Goal: Task Accomplishment & Management: Use online tool/utility

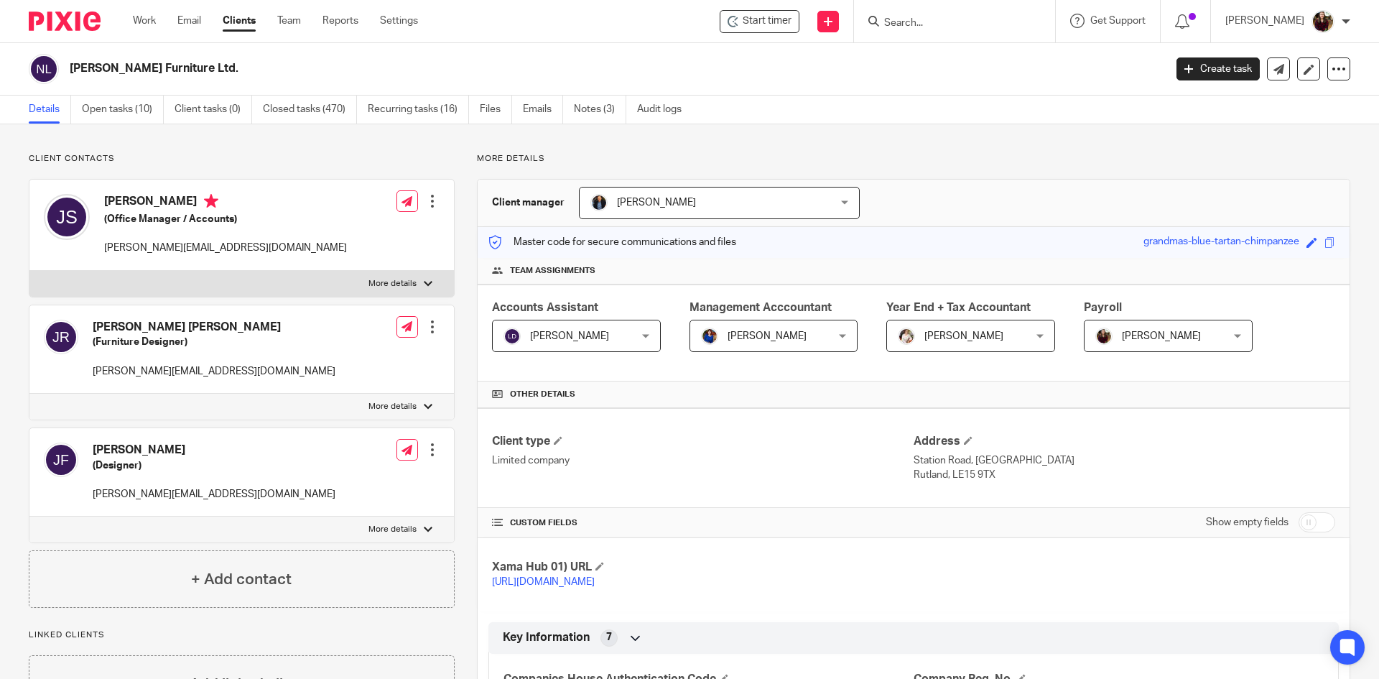
click at [941, 26] on input "Search" at bounding box center [947, 23] width 129 height 13
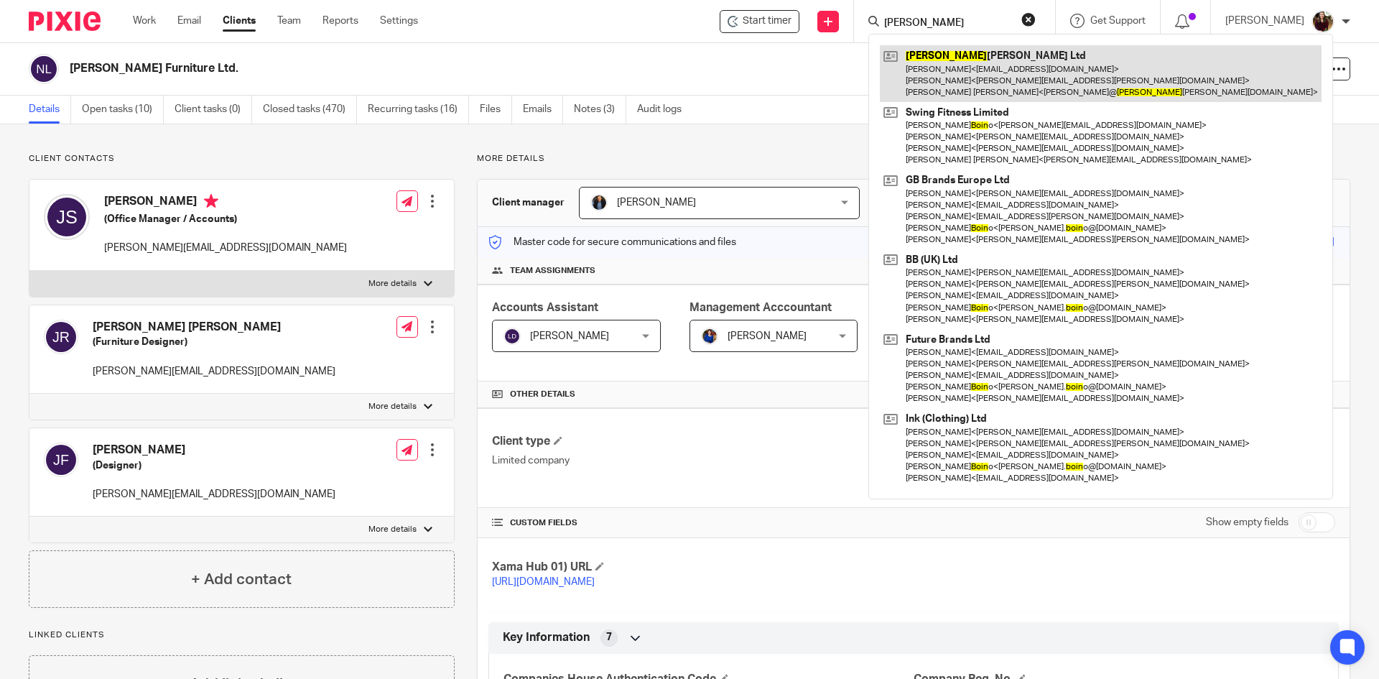
type input "bolin"
click at [956, 60] on link at bounding box center [1101, 73] width 442 height 57
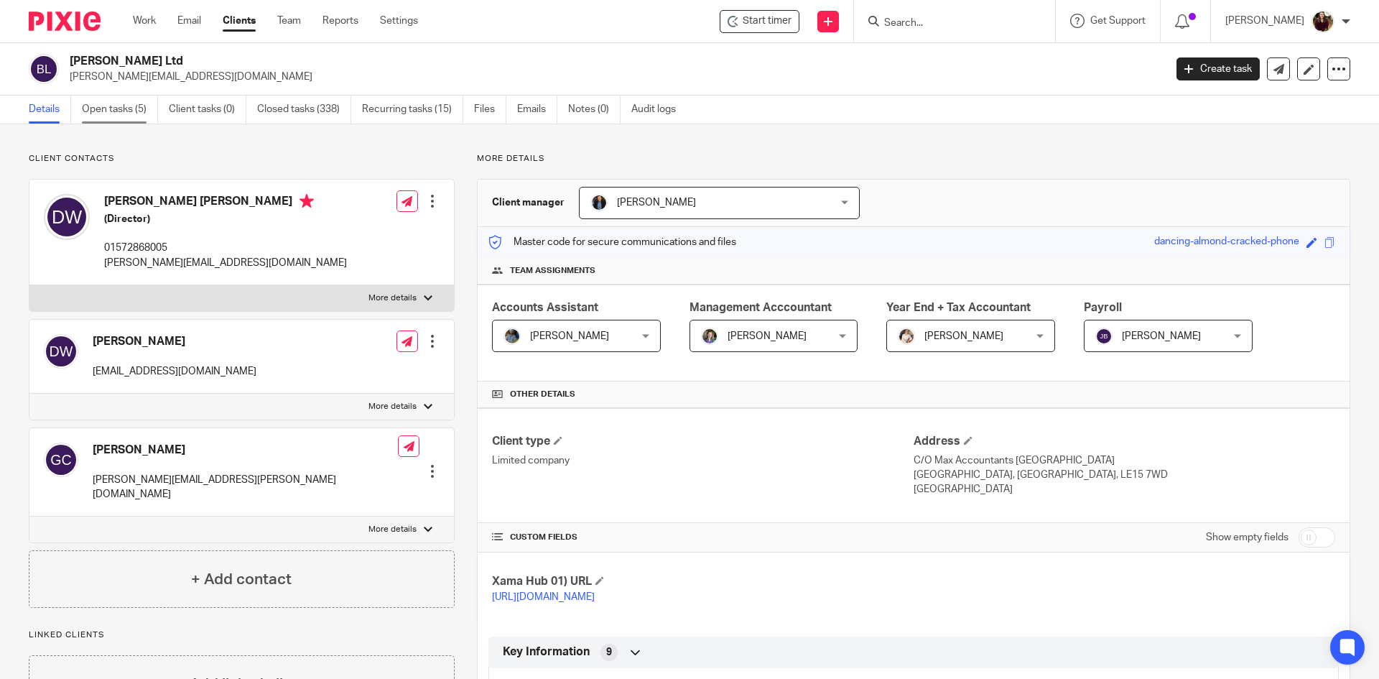
click at [101, 108] on link "Open tasks (5)" at bounding box center [120, 110] width 76 height 28
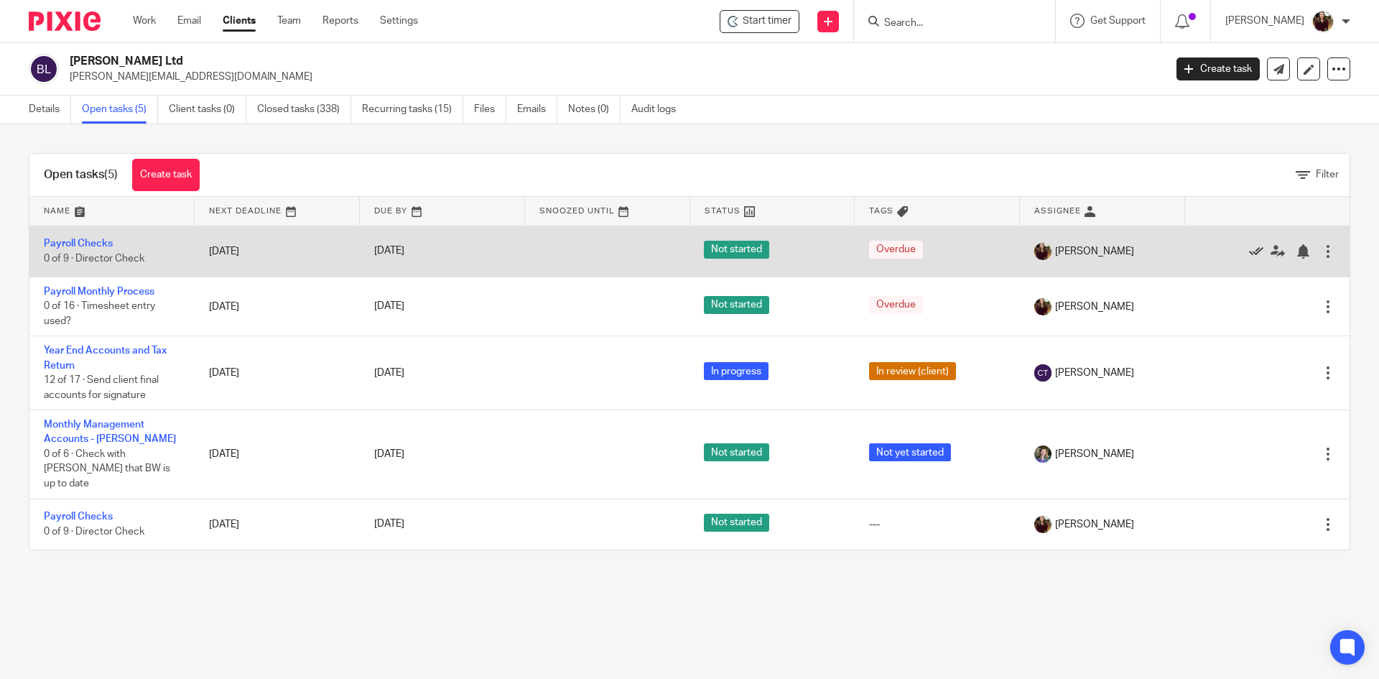
click at [1249, 251] on icon at bounding box center [1256, 251] width 14 height 14
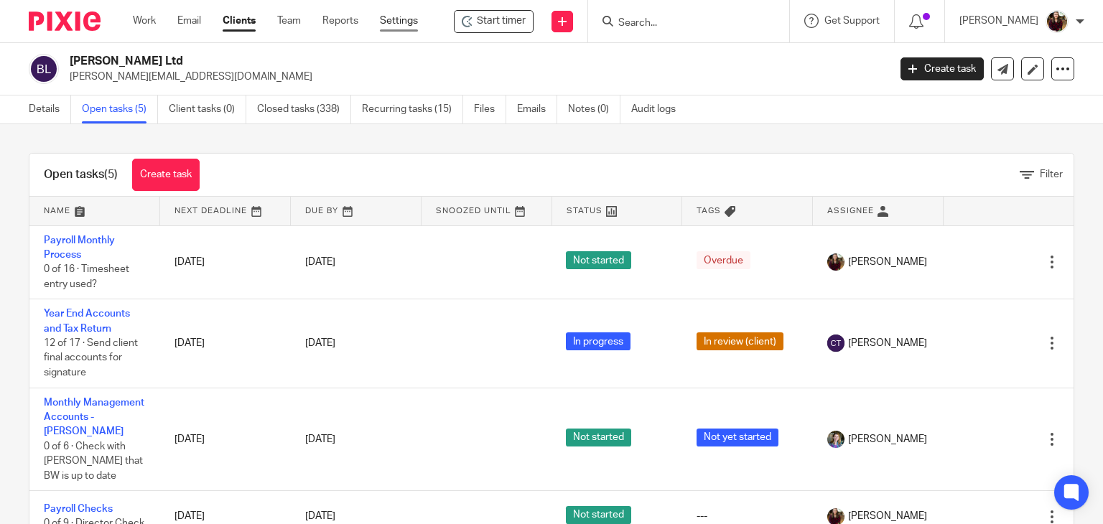
click at [397, 19] on link "Settings" at bounding box center [399, 21] width 38 height 14
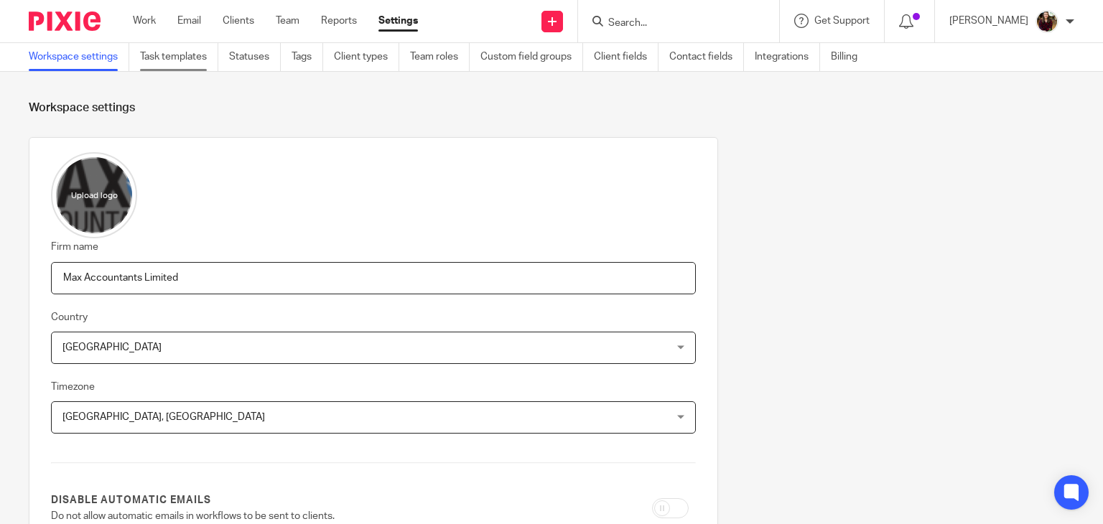
click at [154, 66] on link "Task templates" at bounding box center [179, 57] width 78 height 28
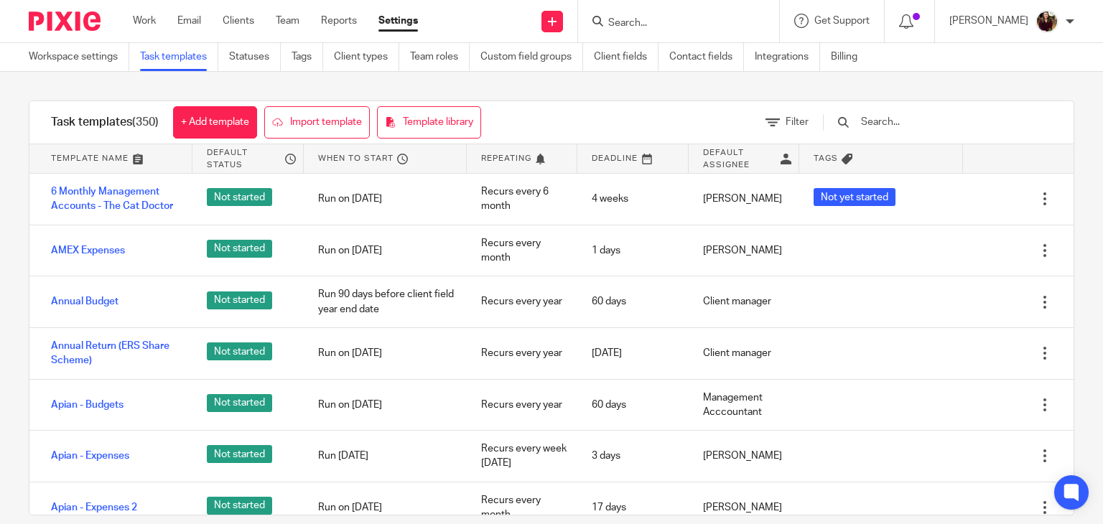
click at [921, 123] on input "text" at bounding box center [943, 122] width 167 height 16
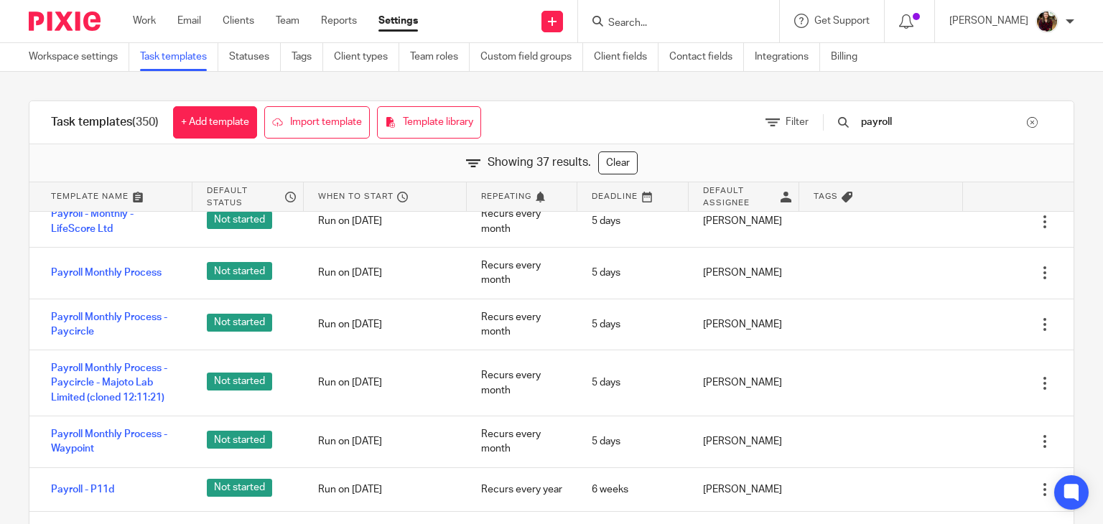
scroll to position [934, 0]
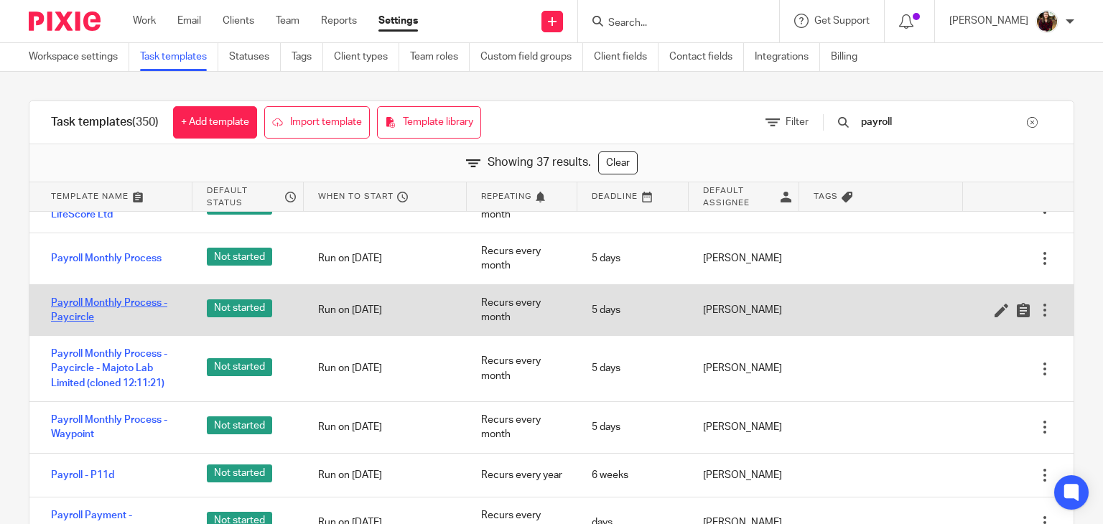
type input "payroll"
click at [129, 298] on link "Payroll Monthly Process - Paycircle" at bounding box center [114, 310] width 127 height 29
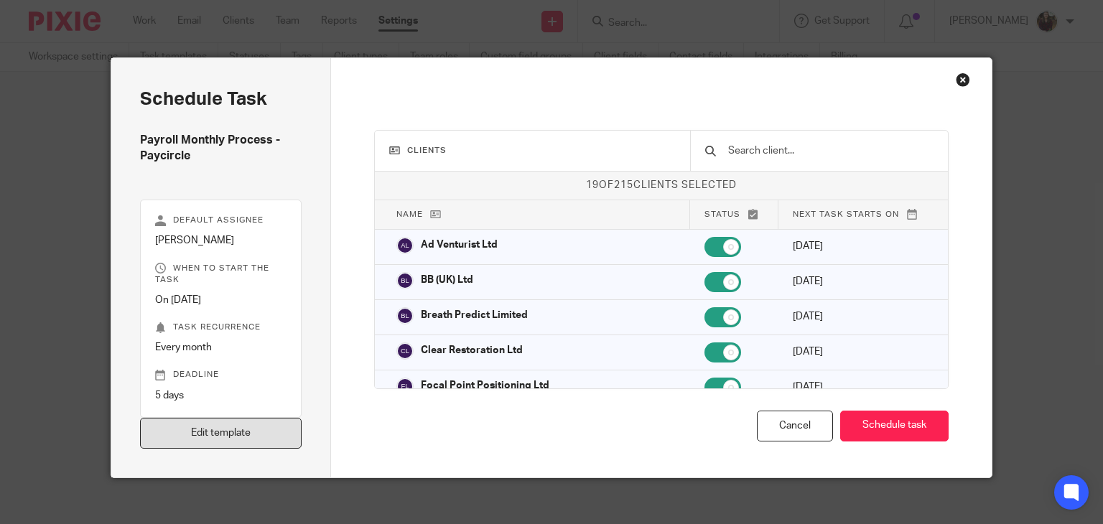
click at [207, 436] on link "Edit template" at bounding box center [221, 433] width 162 height 31
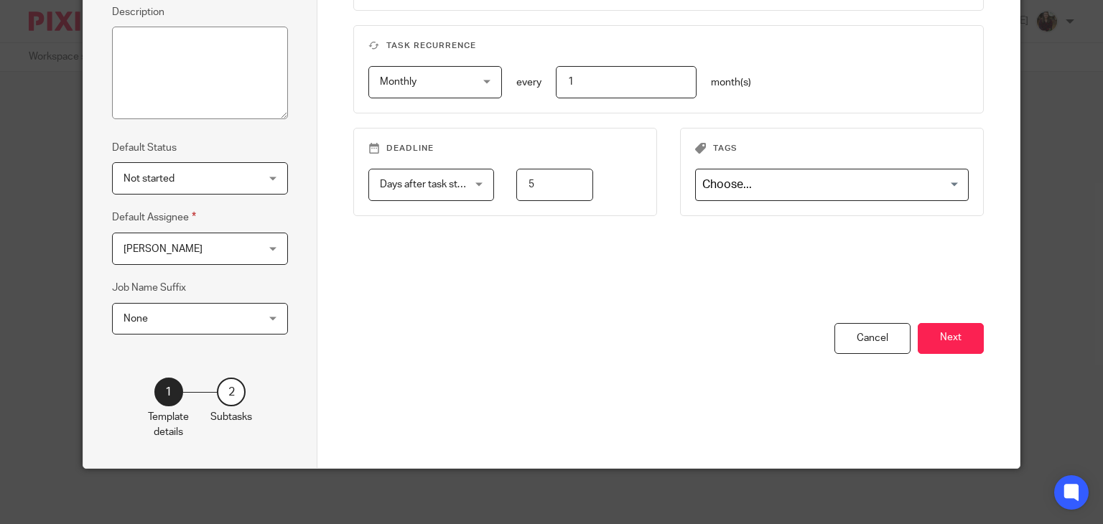
scroll to position [208, 0]
click at [936, 340] on button "Next" at bounding box center [951, 337] width 66 height 31
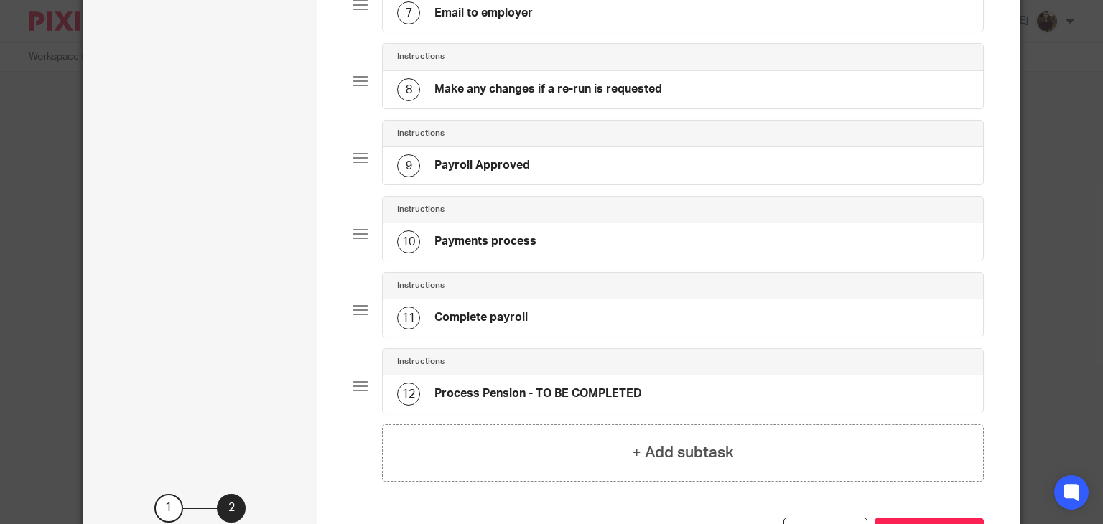
scroll to position [734, 0]
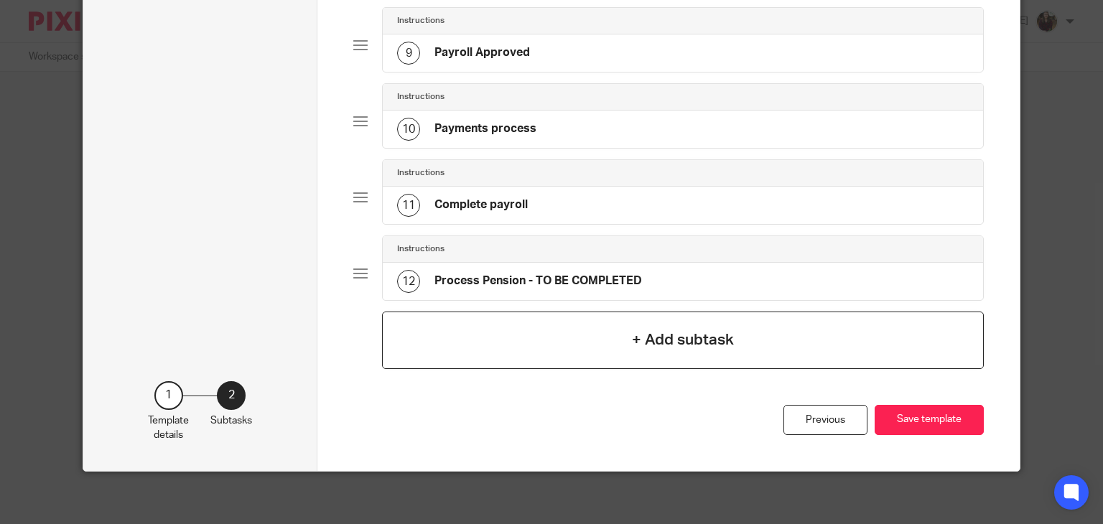
click at [655, 338] on h4 "+ Add subtask" at bounding box center [683, 340] width 102 height 22
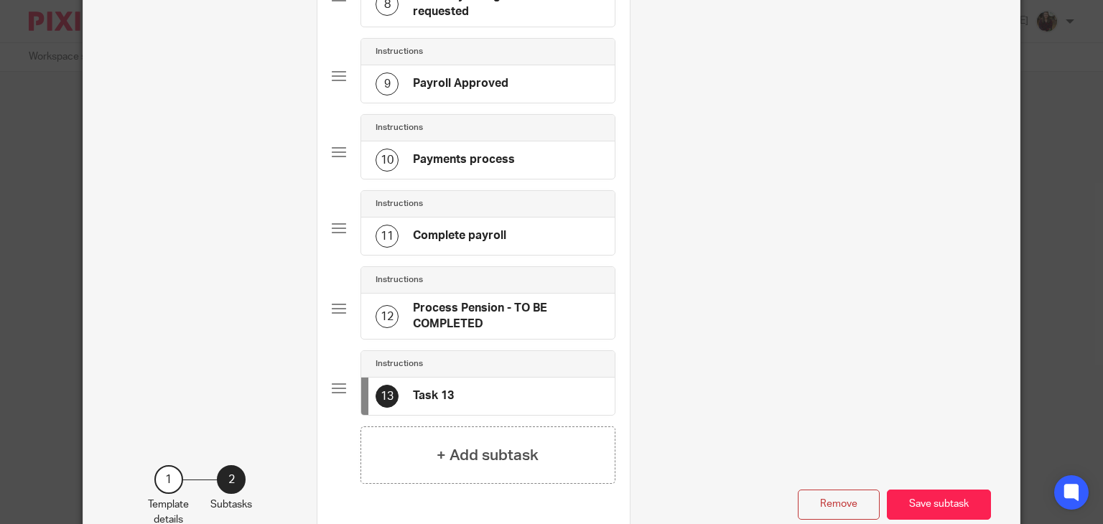
scroll to position [0, 0]
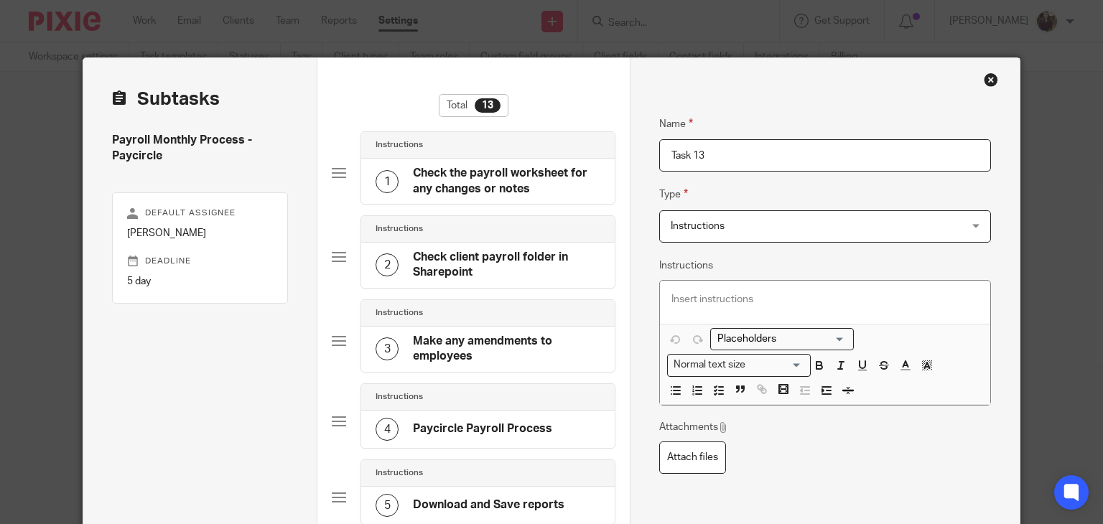
drag, startPoint x: 713, startPoint y: 153, endPoint x: 616, endPoint y: 152, distance: 97.0
type input "Check that the client has moved the workflow to Step 2 on Paycircle"
click at [983, 216] on div "Instructions Instructions" at bounding box center [825, 226] width 332 height 32
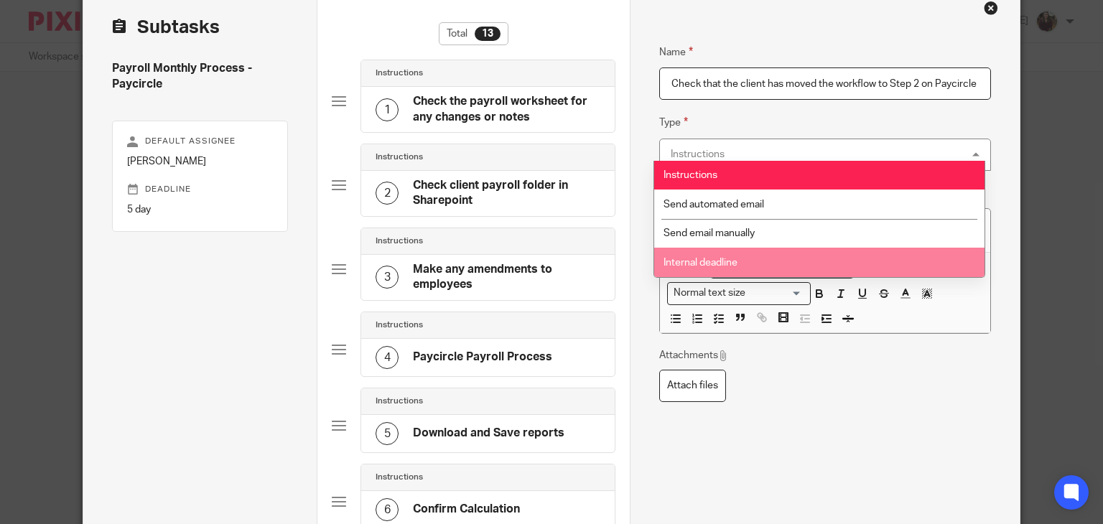
scroll to position [144, 0]
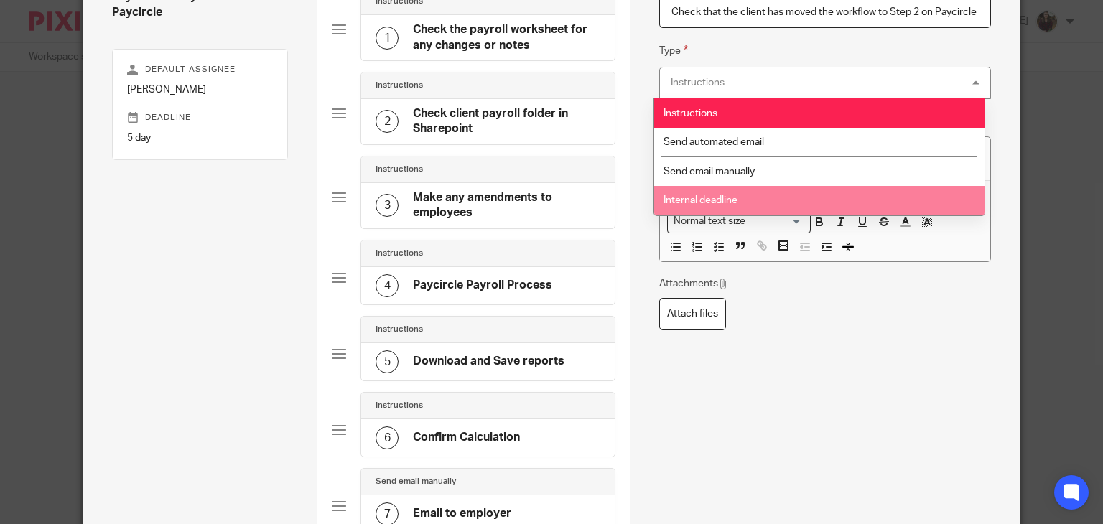
click at [870, 325] on div "Attachments Attach files" at bounding box center [825, 303] width 332 height 54
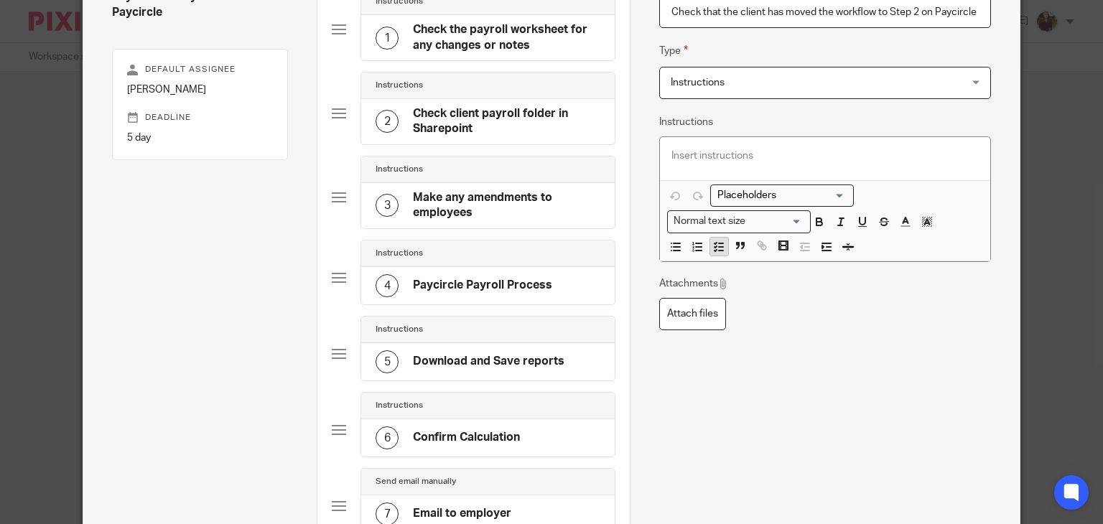
click at [712, 247] on icon "button" at bounding box center [718, 247] width 13 height 13
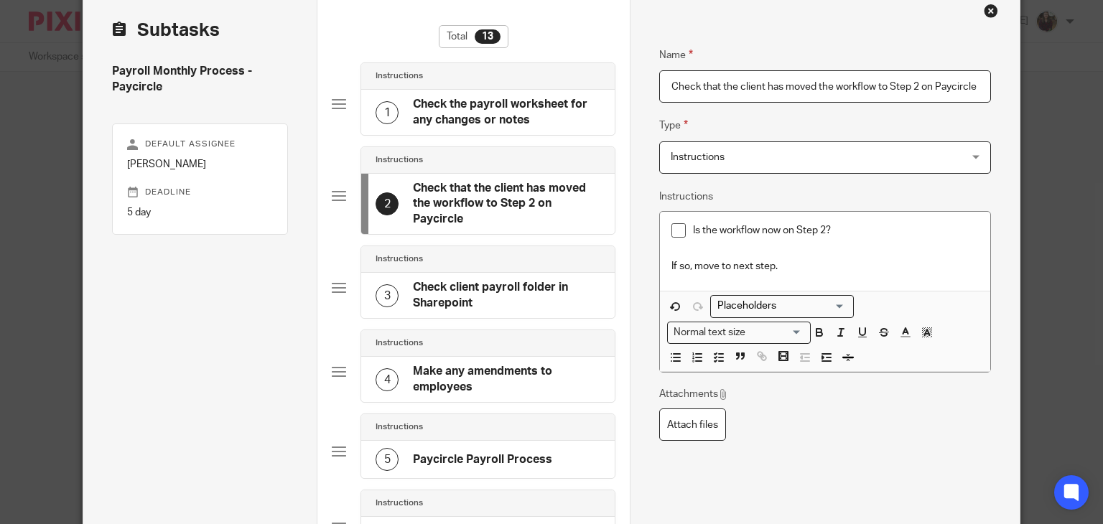
scroll to position [0, 0]
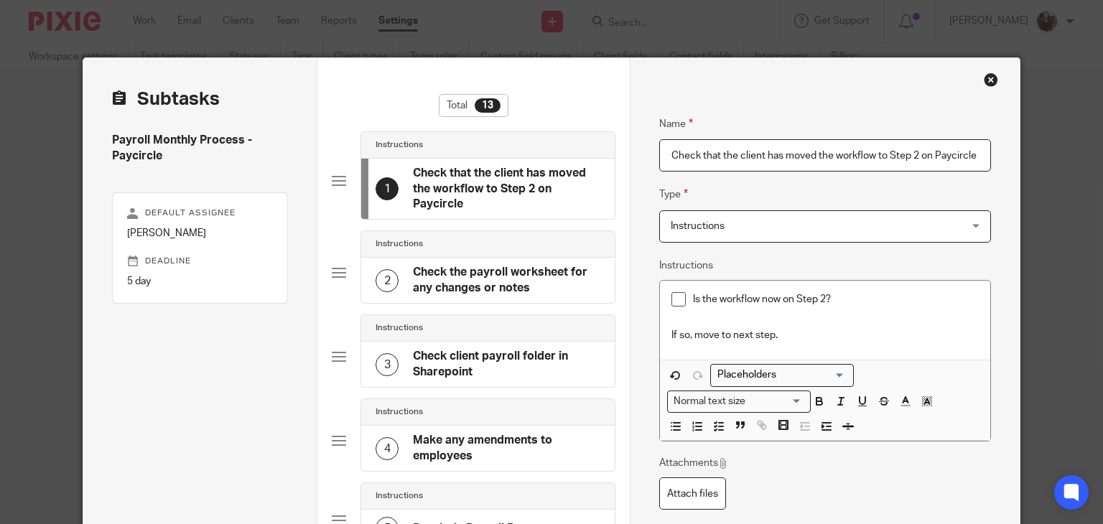
click at [460, 280] on h4 "Check the payroll worksheet for any changes or notes" at bounding box center [506, 280] width 187 height 31
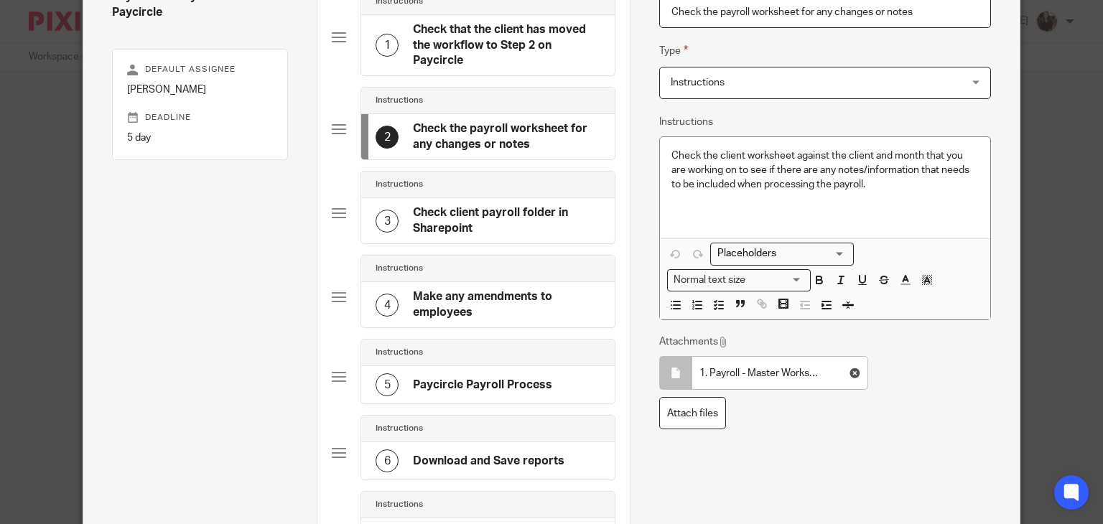
click at [480, 219] on h4 "Check client payroll folder in Sharepoint" at bounding box center [506, 220] width 187 height 31
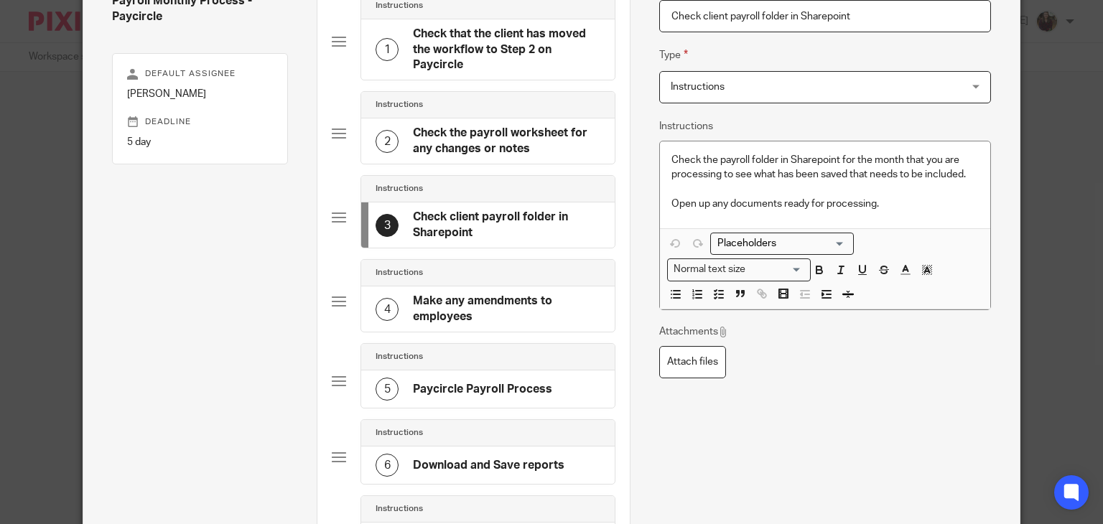
scroll to position [68, 0]
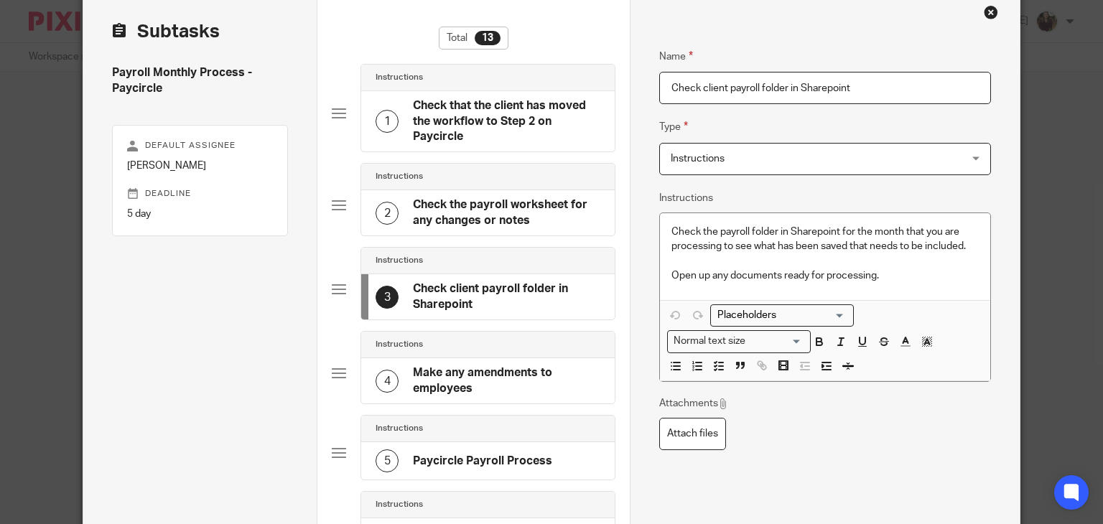
click at [463, 123] on h4 "Check that the client has moved the workflow to Step 2 on Paycircle" at bounding box center [506, 121] width 187 height 46
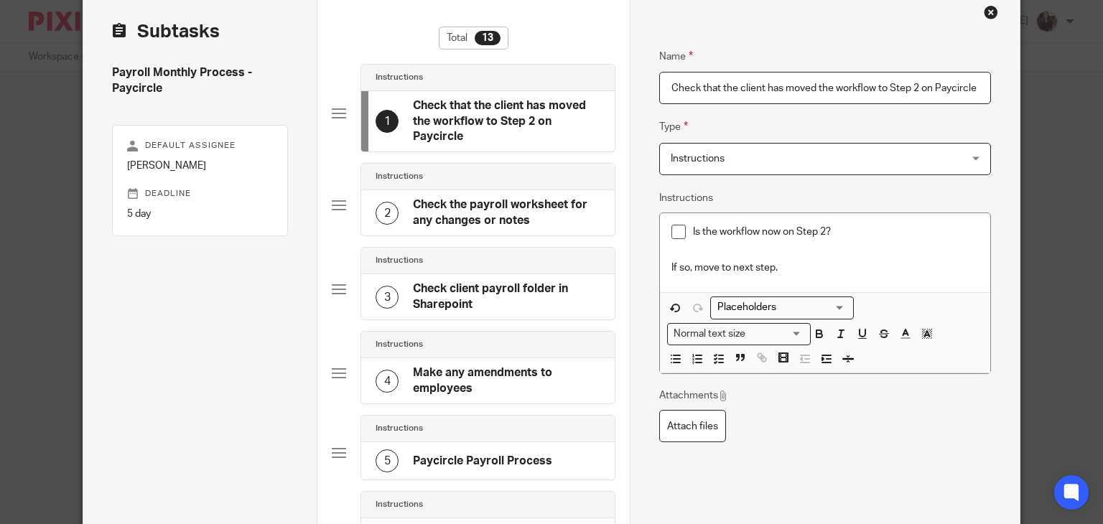
click at [687, 254] on p at bounding box center [824, 253] width 307 height 14
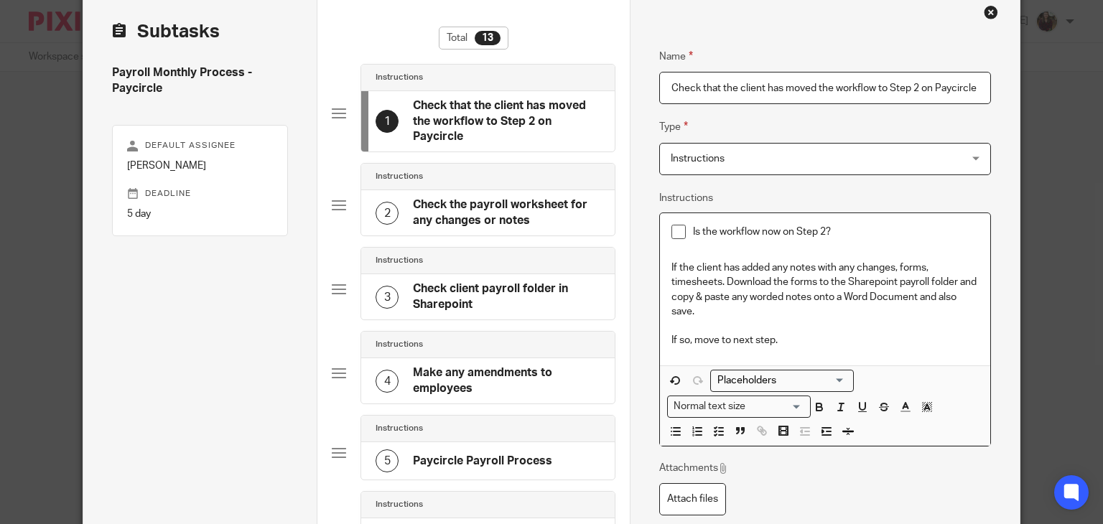
click at [689, 340] on p "If so, move to next step." at bounding box center [824, 340] width 307 height 14
click at [450, 282] on h4 "Check client payroll folder in Sharepoint" at bounding box center [506, 297] width 187 height 31
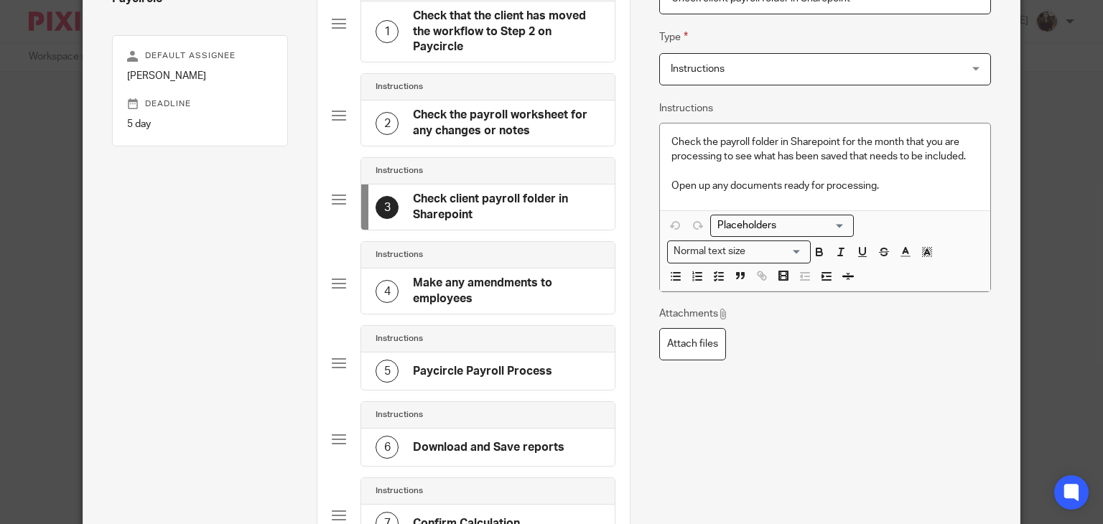
scroll to position [211, 0]
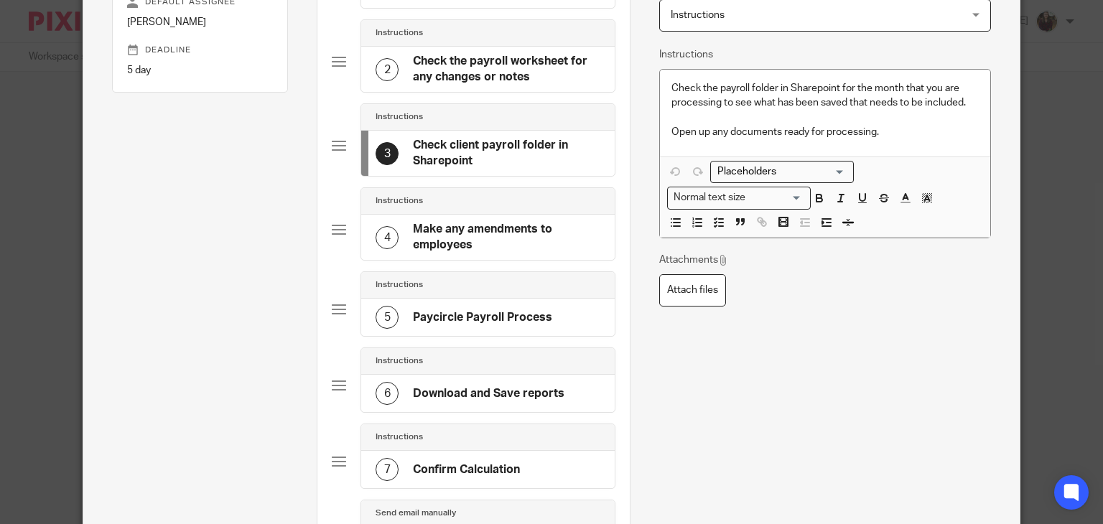
click at [468, 236] on h4 "Make any amendments to employees" at bounding box center [506, 237] width 187 height 31
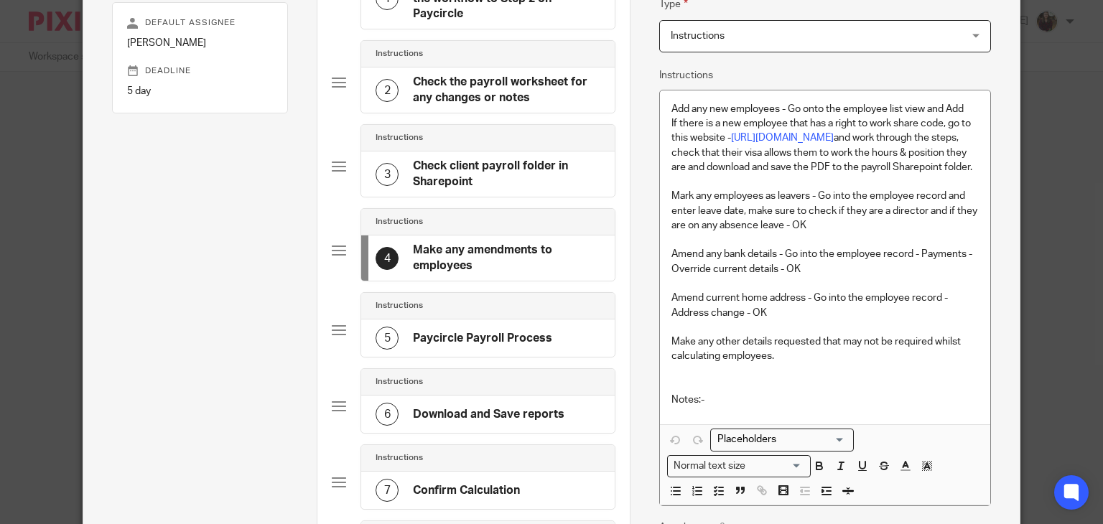
scroll to position [215, 0]
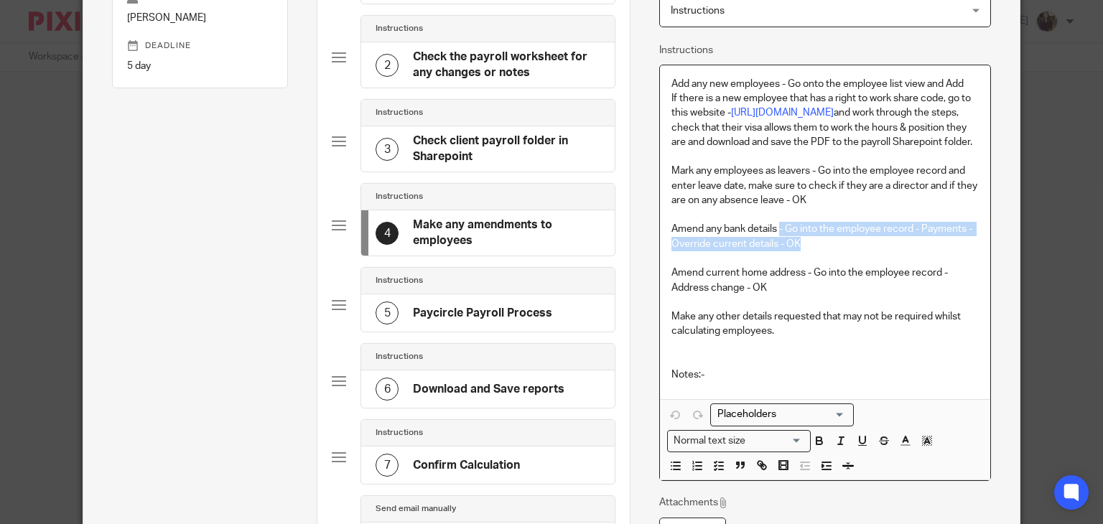
drag, startPoint x: 811, startPoint y: 254, endPoint x: 776, endPoint y: 249, distance: 35.5
click at [776, 249] on p "Amend any bank details - Go into the employee record - Payments - Override curr…" at bounding box center [824, 236] width 307 height 29
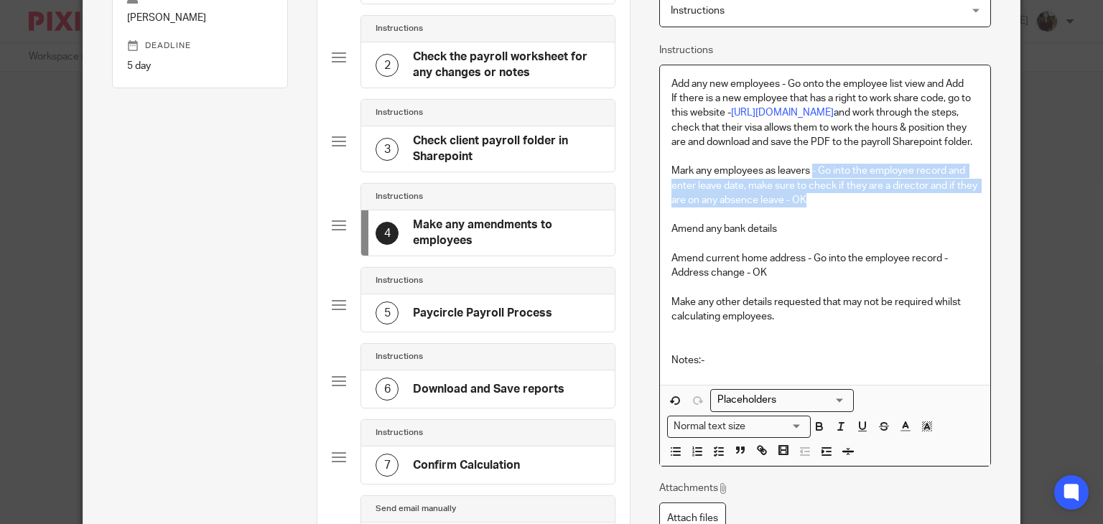
drag, startPoint x: 808, startPoint y: 218, endPoint x: 809, endPoint y: 187, distance: 30.2
click at [809, 187] on p "Mark any employees as leavers - Go into the employee record and enter leave dat…" at bounding box center [824, 186] width 307 height 44
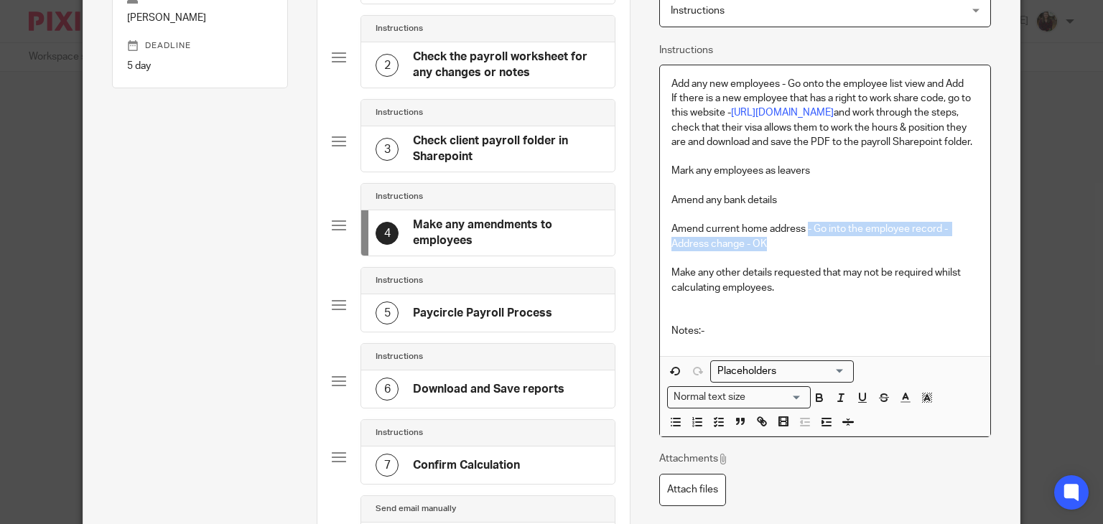
drag, startPoint x: 761, startPoint y: 260, endPoint x: 801, endPoint y: 248, distance: 42.0
click at [801, 248] on p "Amend current home address - Go into the employee record - Address change - OK" at bounding box center [824, 236] width 307 height 29
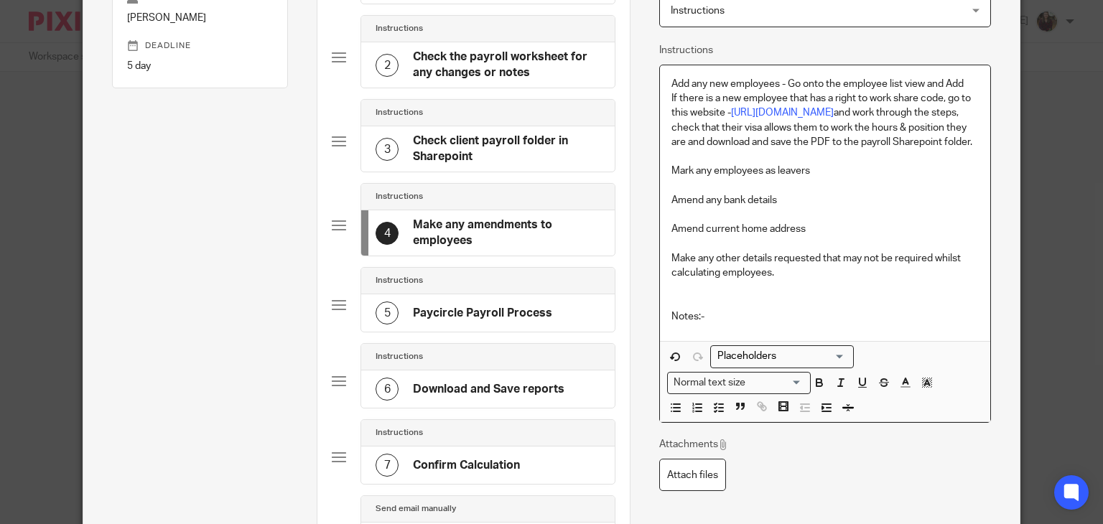
click at [704, 310] on p at bounding box center [824, 295] width 307 height 29
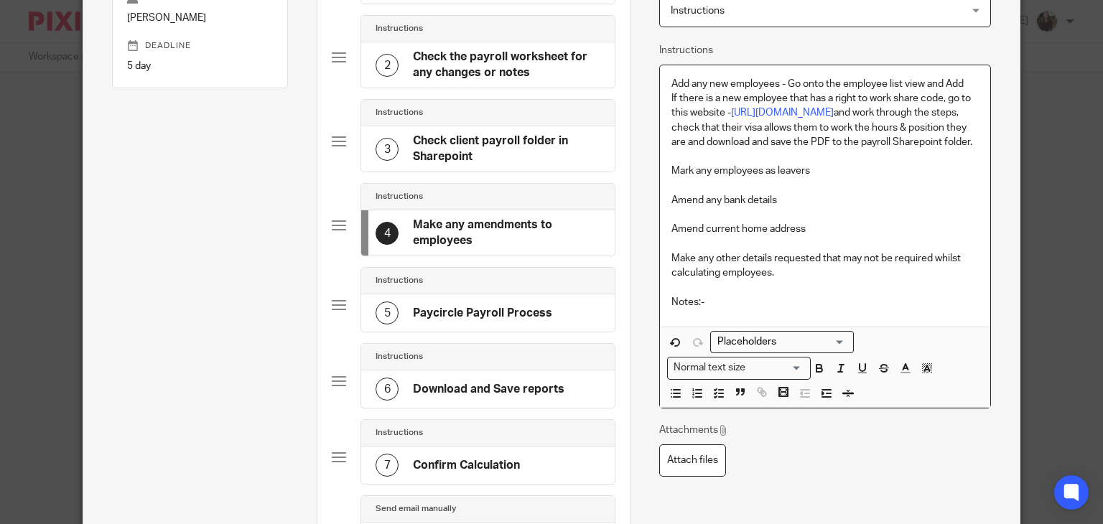
click at [456, 310] on h4 "Paycircle Payroll Process" at bounding box center [482, 313] width 139 height 15
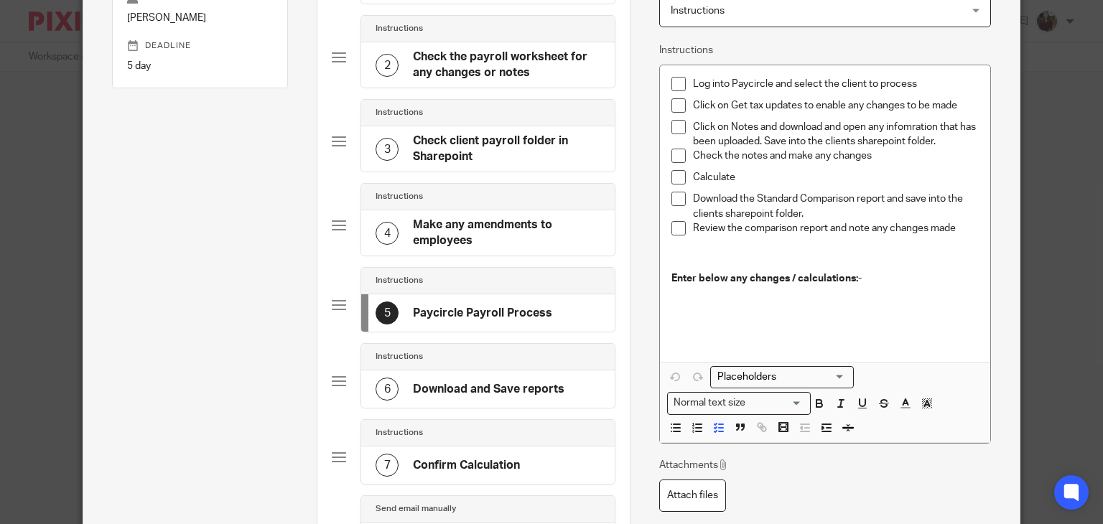
scroll to position [287, 0]
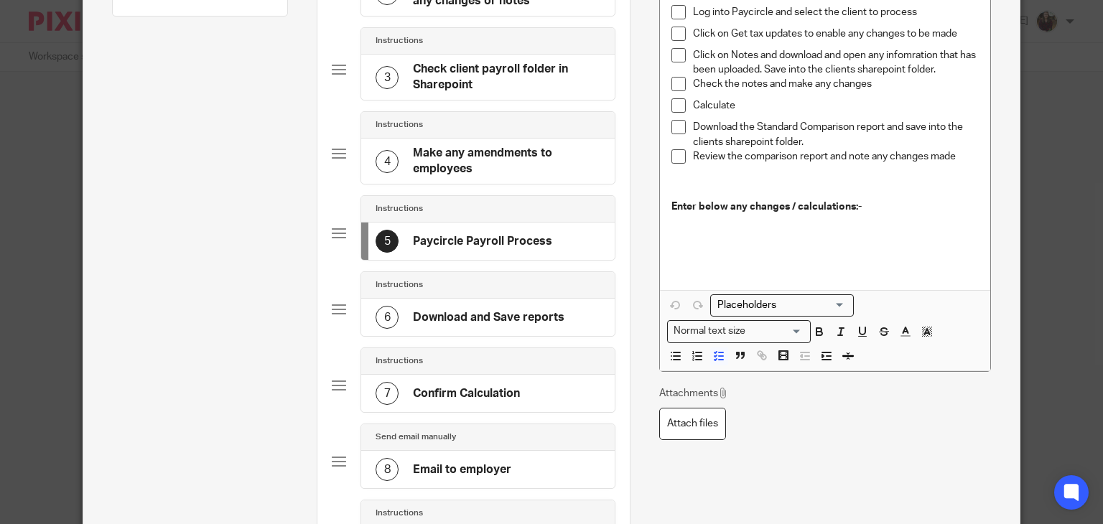
click at [483, 161] on h4 "Make any amendments to employees" at bounding box center [506, 161] width 187 height 31
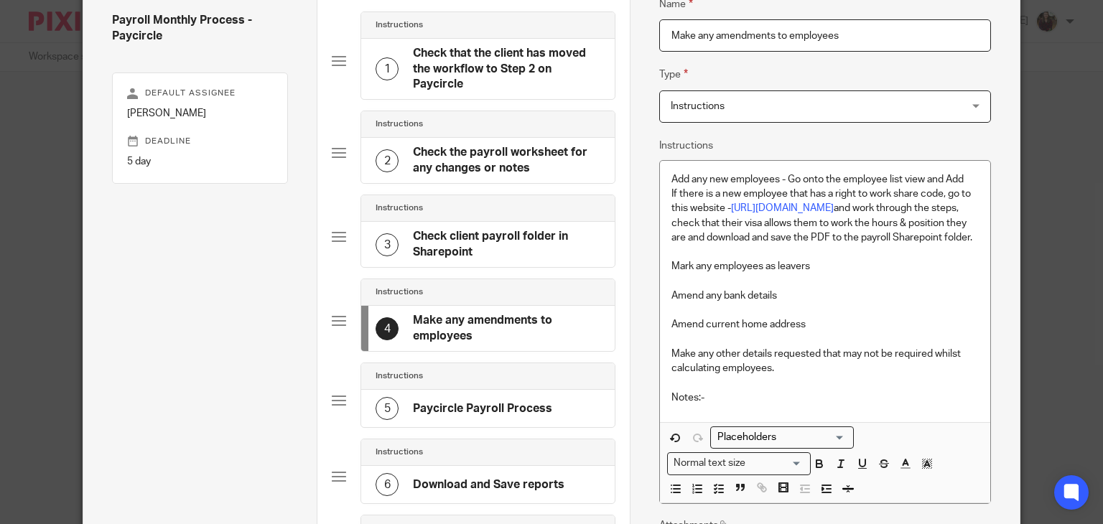
scroll to position [144, 0]
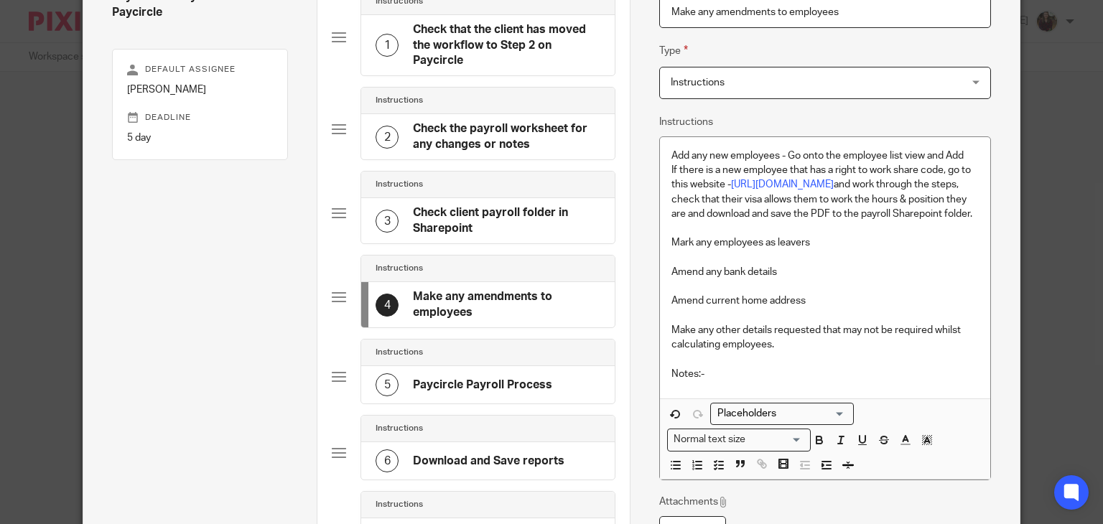
click at [445, 386] on h4 "Paycircle Payroll Process" at bounding box center [482, 385] width 139 height 15
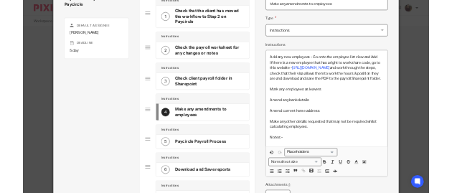
scroll to position [139, 0]
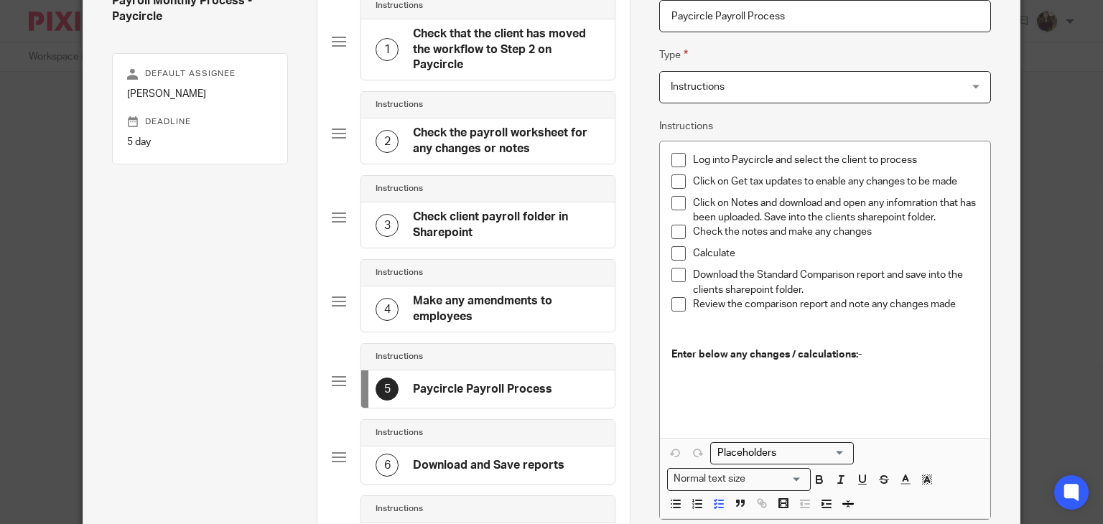
click at [697, 334] on p at bounding box center [824, 333] width 307 height 29
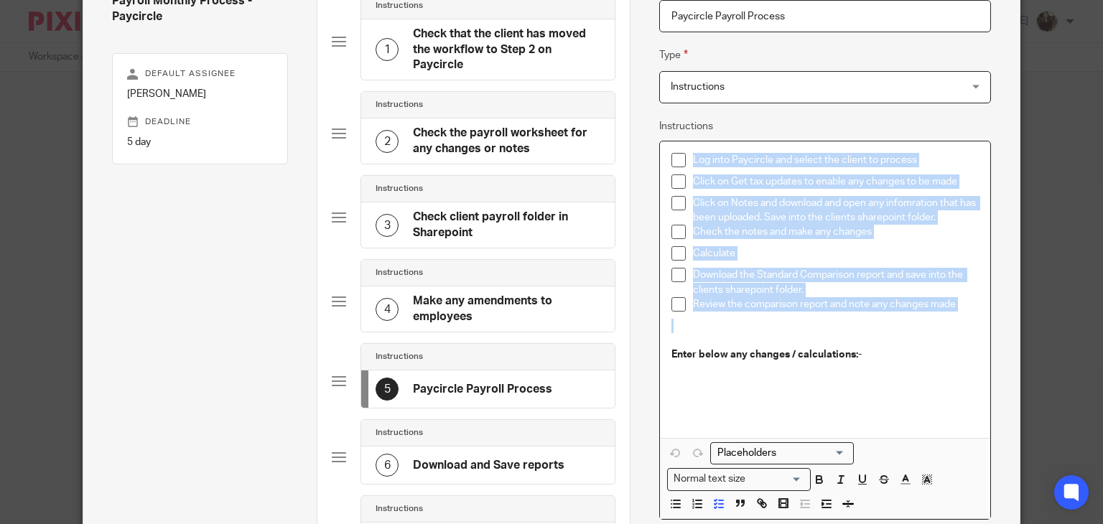
drag, startPoint x: 705, startPoint y: 337, endPoint x: 651, endPoint y: 159, distance: 186.1
